Goal: Task Accomplishment & Management: Use online tool/utility

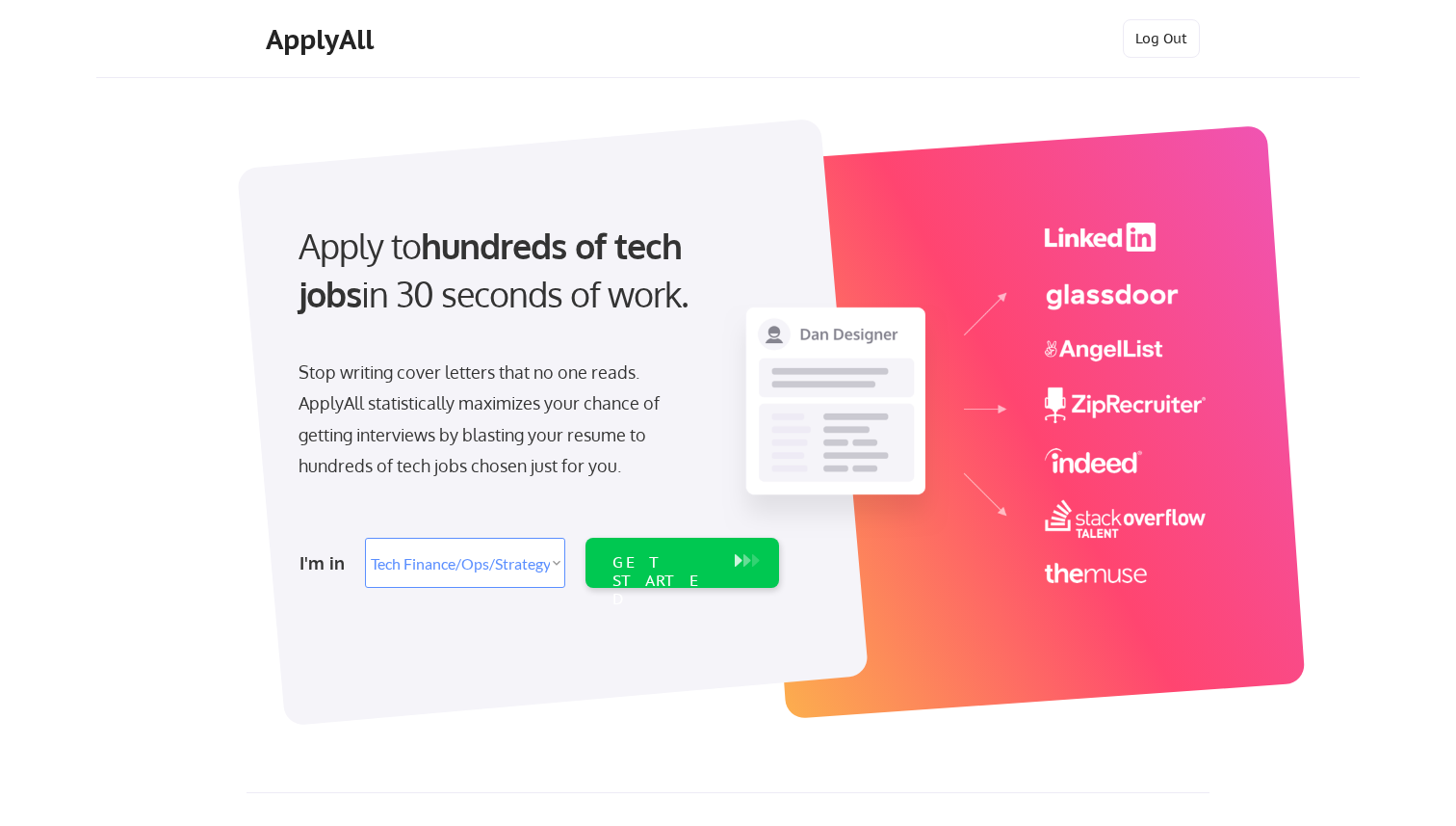
select select ""tech_finance_biz_ops_cos""
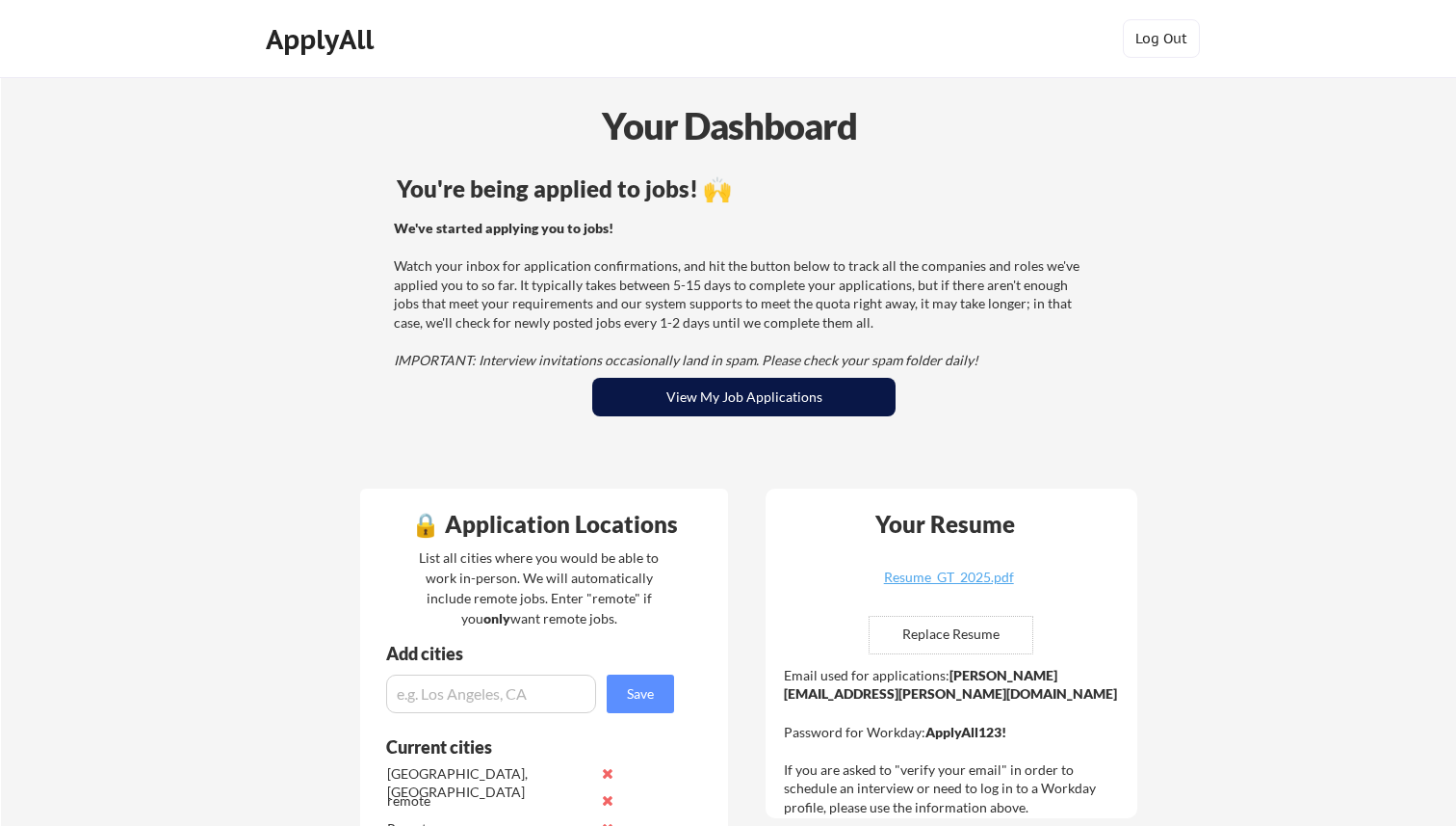
click at [785, 395] on button "View My Job Applications" at bounding box center [744, 397] width 303 height 39
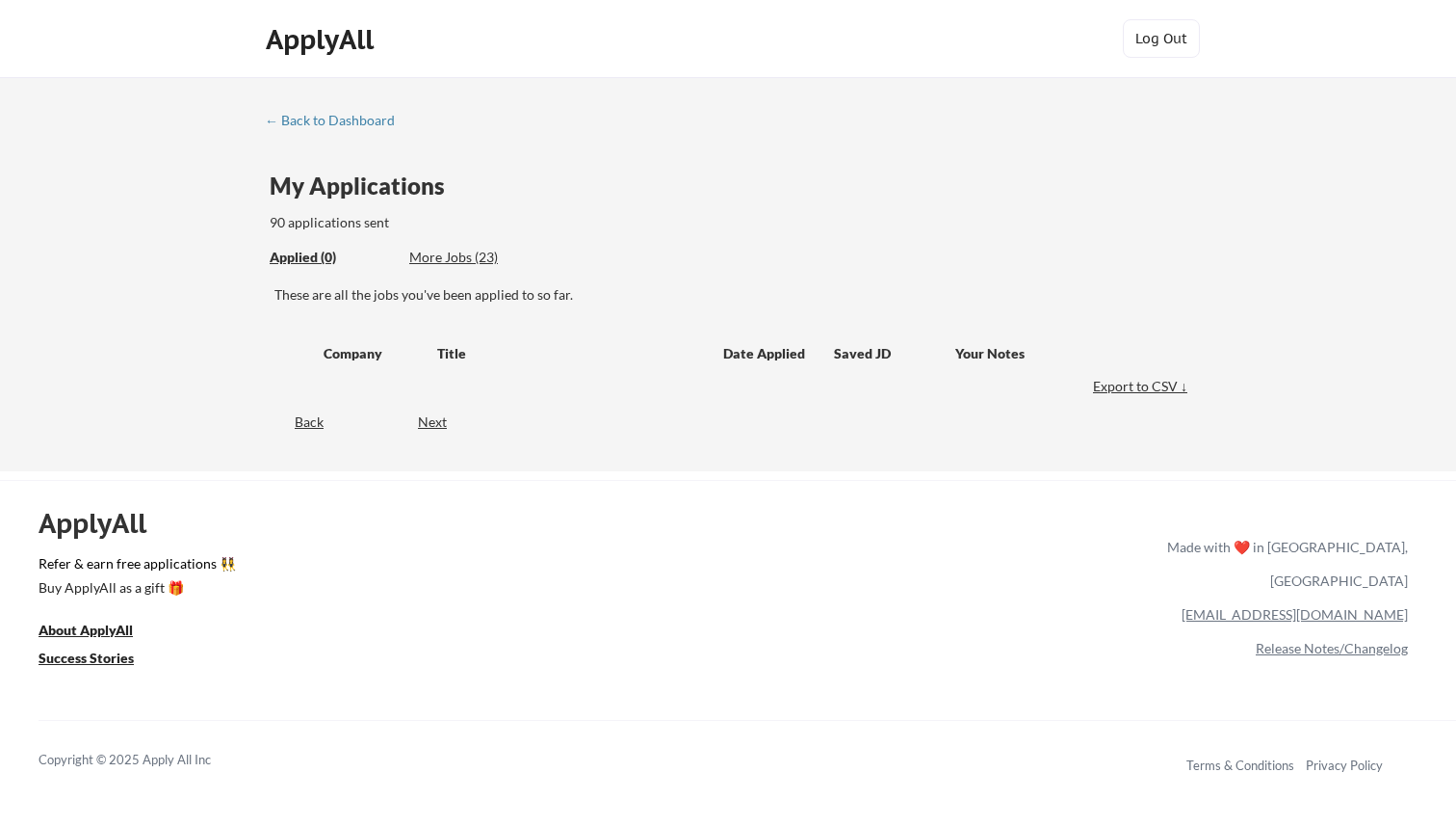
click at [466, 258] on div "More Jobs (23)" at bounding box center [480, 257] width 142 height 19
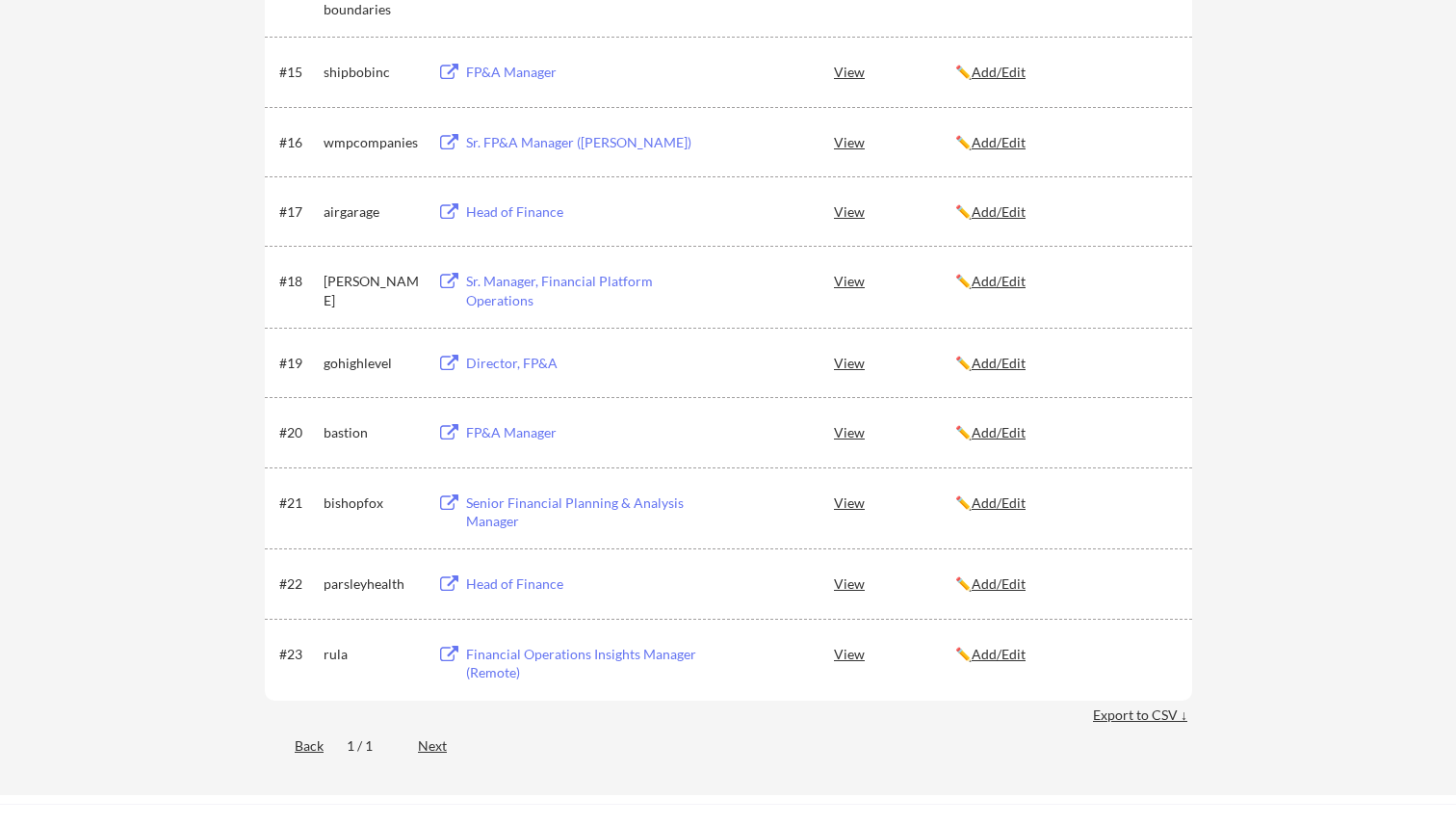
scroll to position [1363, 0]
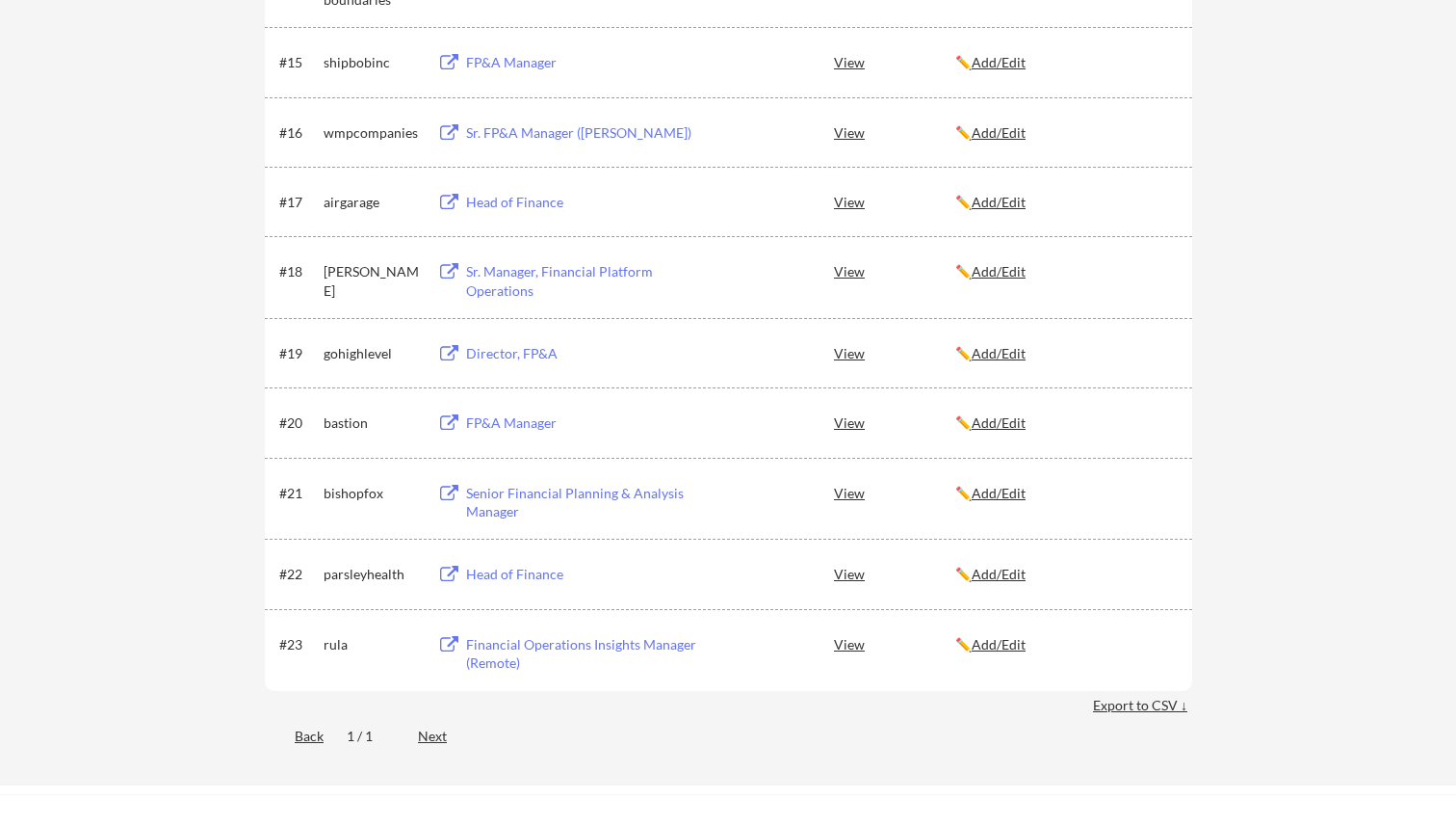
click at [522, 647] on div "Financial Operations Insights Manager (Remote)" at bounding box center [585, 653] width 239 height 38
click at [508, 647] on div "Financial Operations Insights Manager (Remote)" at bounding box center [585, 653] width 239 height 38
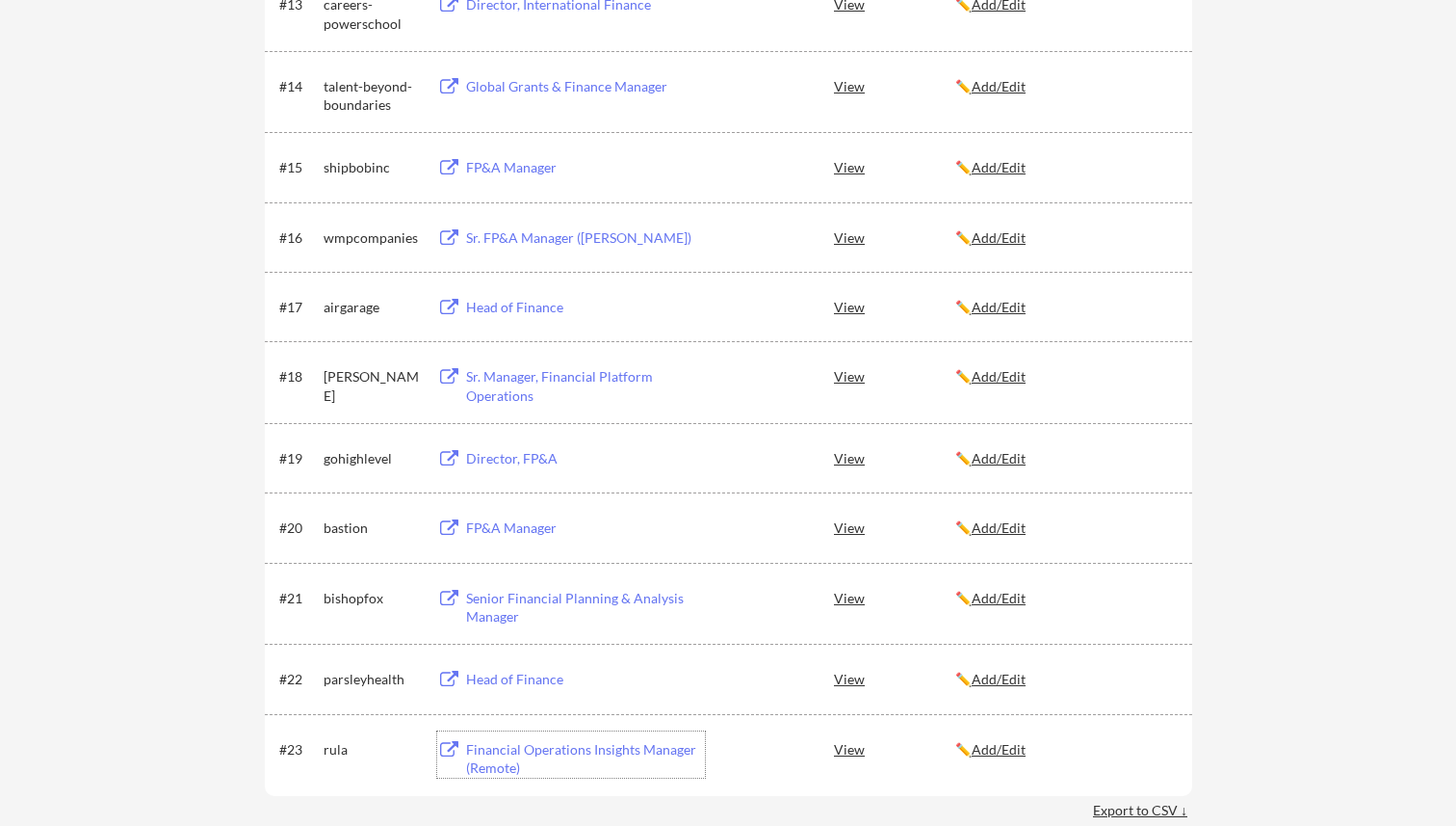
scroll to position [1236, 0]
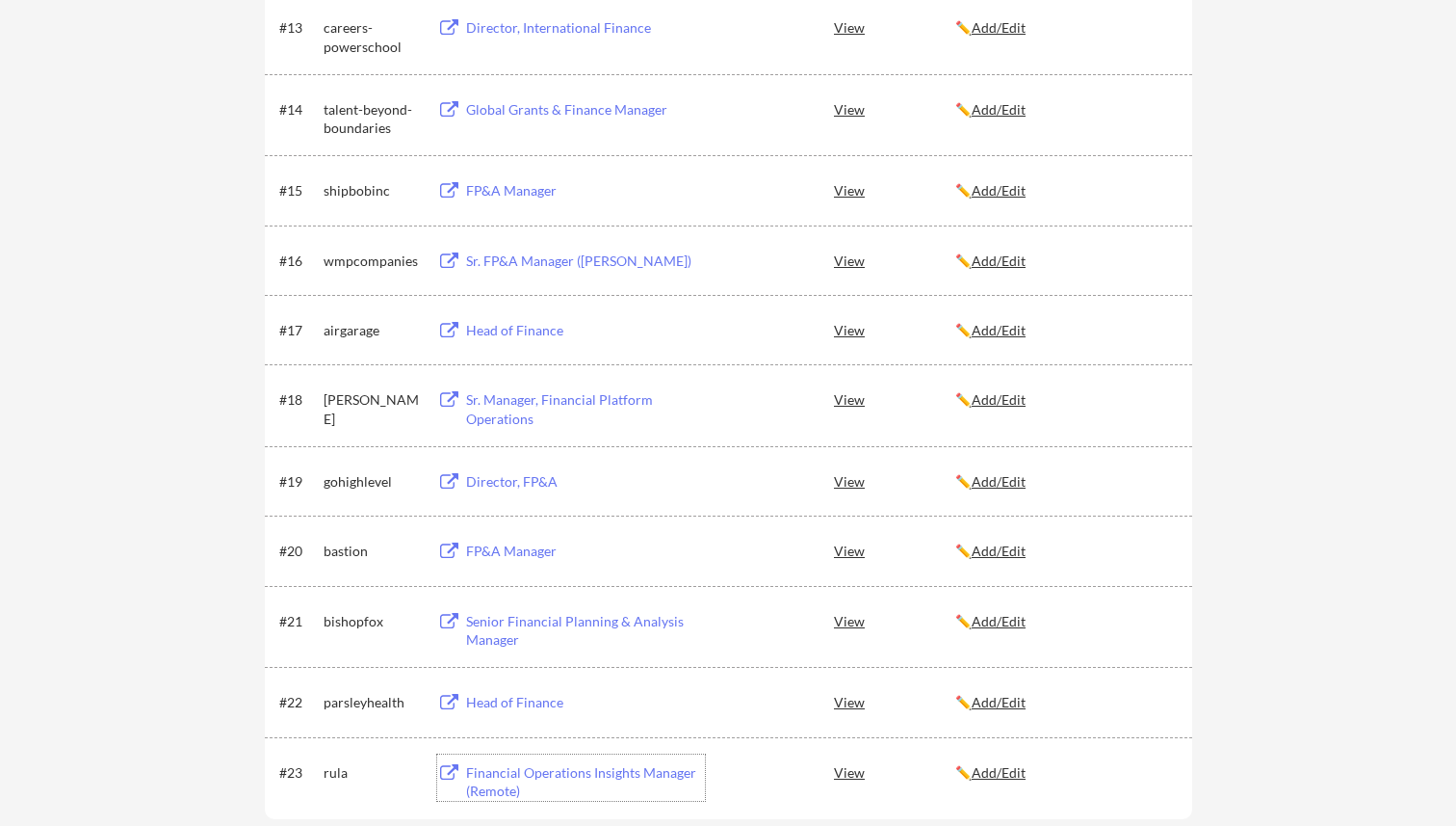
click at [514, 550] on div "FP&A Manager" at bounding box center [585, 550] width 239 height 19
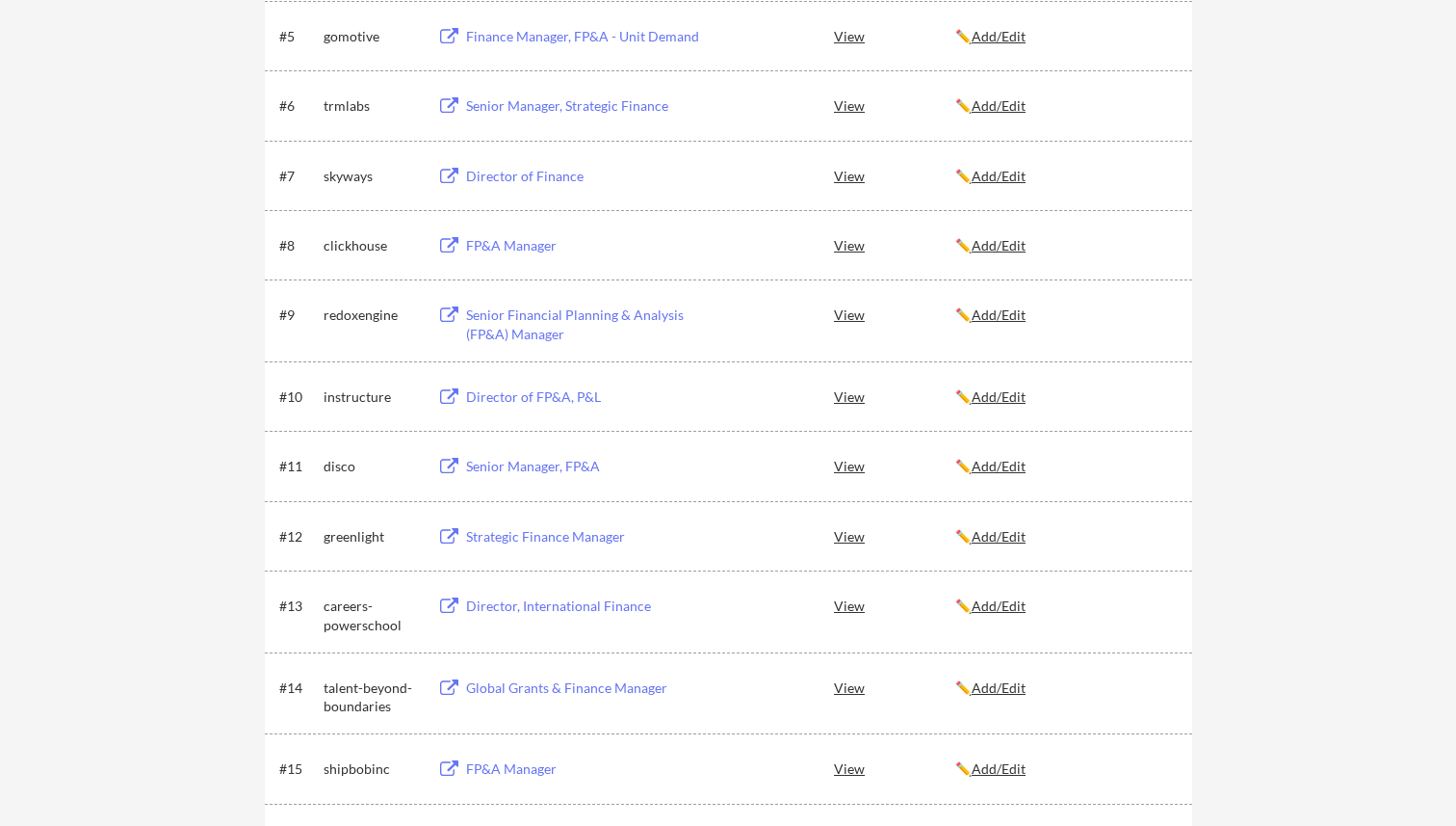
scroll to position [656, 0]
